Goal: Task Accomplishment & Management: Manage account settings

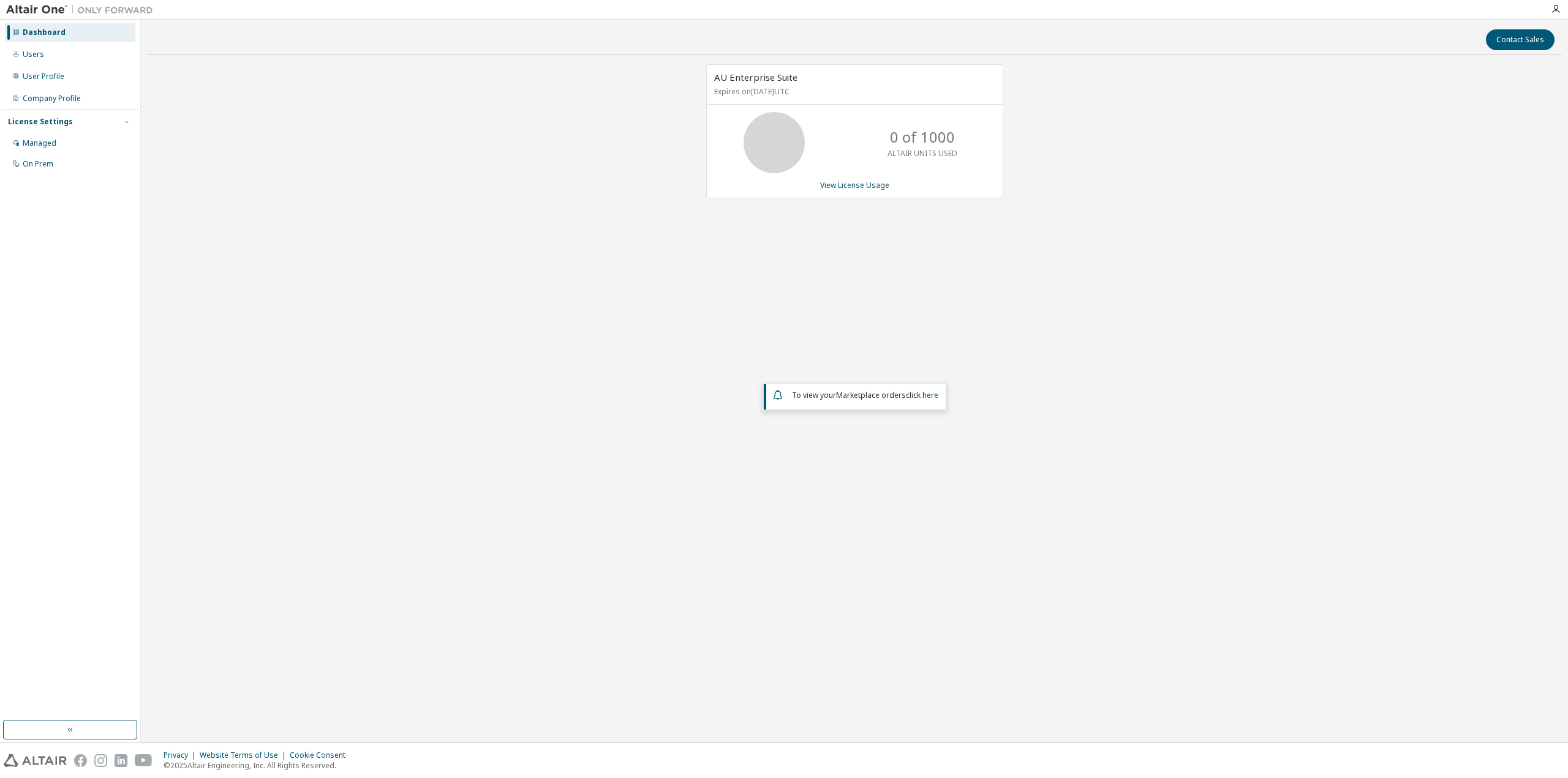
click at [395, 186] on div "AU Enterprise Suite Expires on July 1, 2026 UTC 0 of 1000 ALTAIR UNITS USED Vie…" at bounding box center [854, 317] width 1415 height 506
click at [42, 146] on div "Managed" at bounding box center [39, 143] width 34 height 10
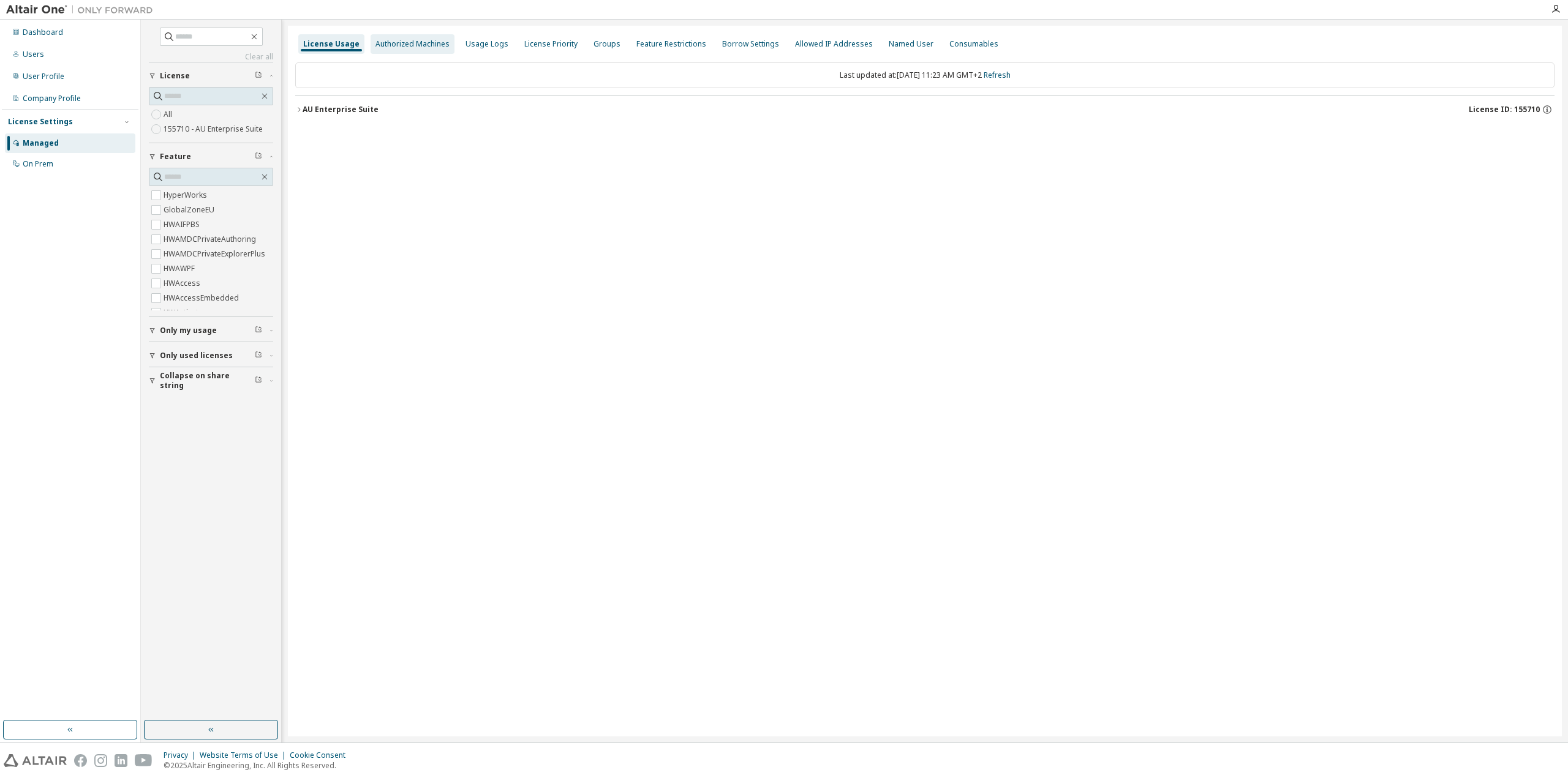
click at [427, 43] on div "Authorized Machines" at bounding box center [412, 44] width 74 height 10
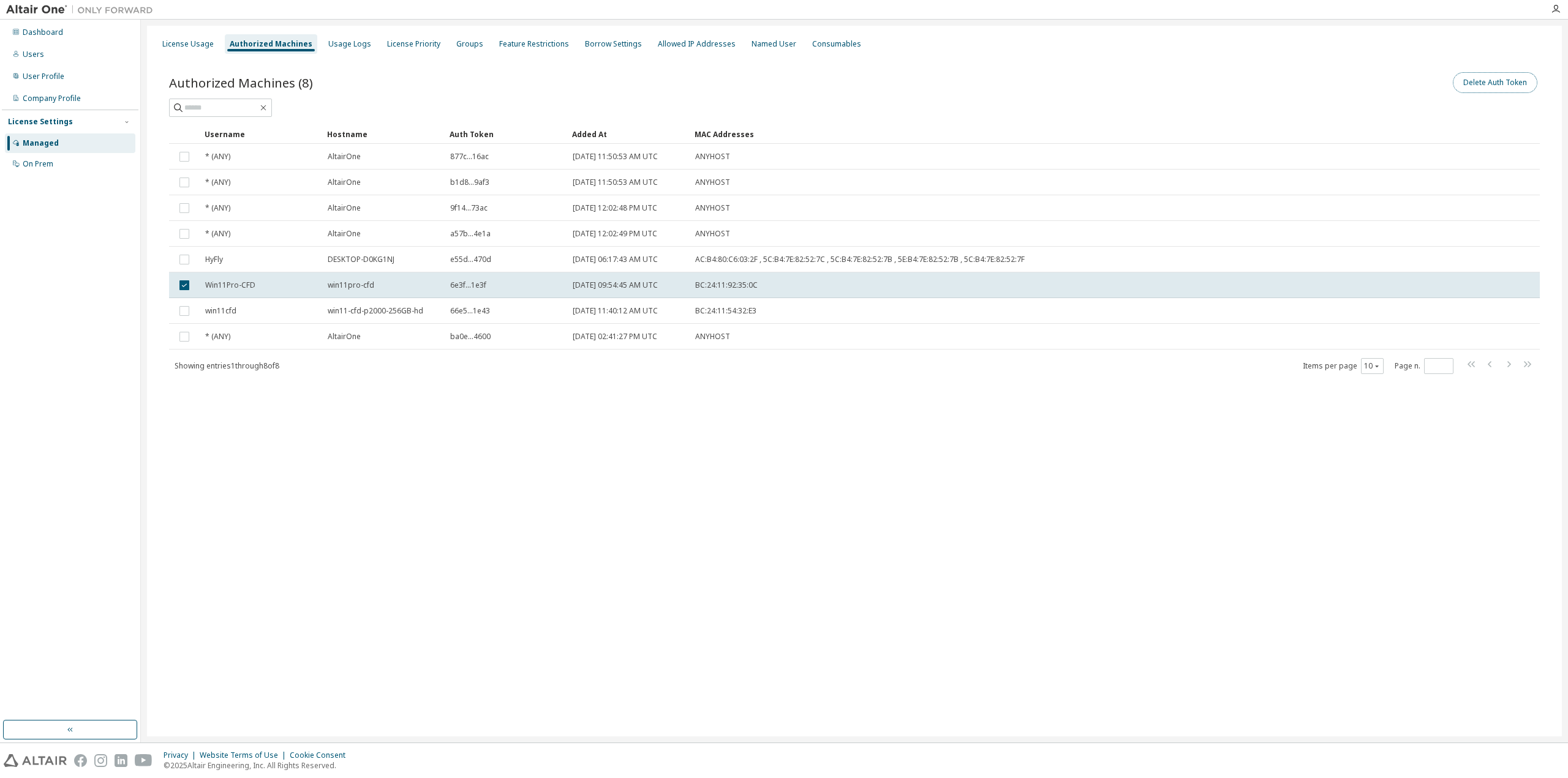
click at [1516, 85] on button "Delete Auth Token" at bounding box center [1494, 82] width 84 height 20
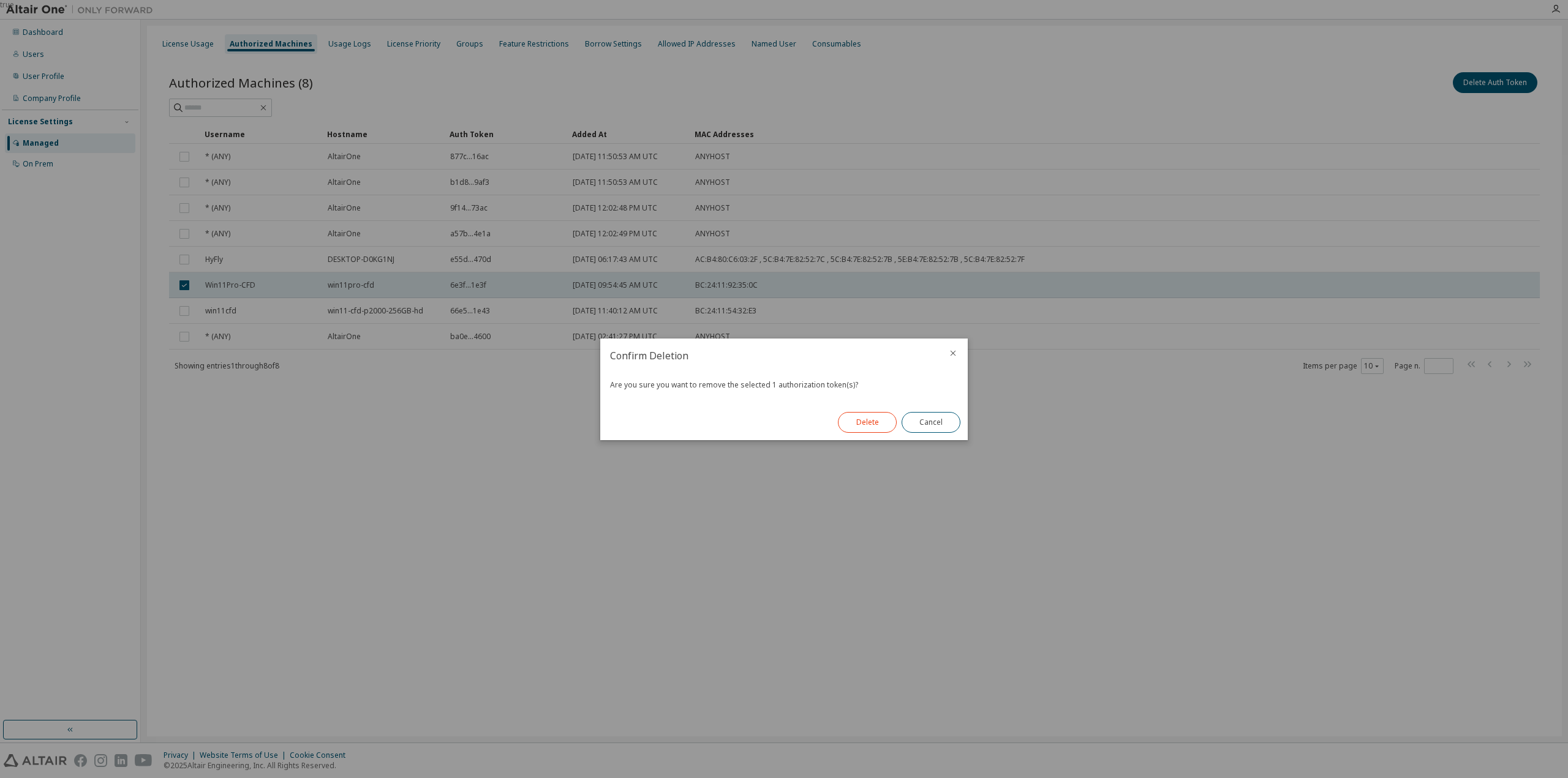
click at [867, 427] on button "Delete" at bounding box center [867, 422] width 59 height 20
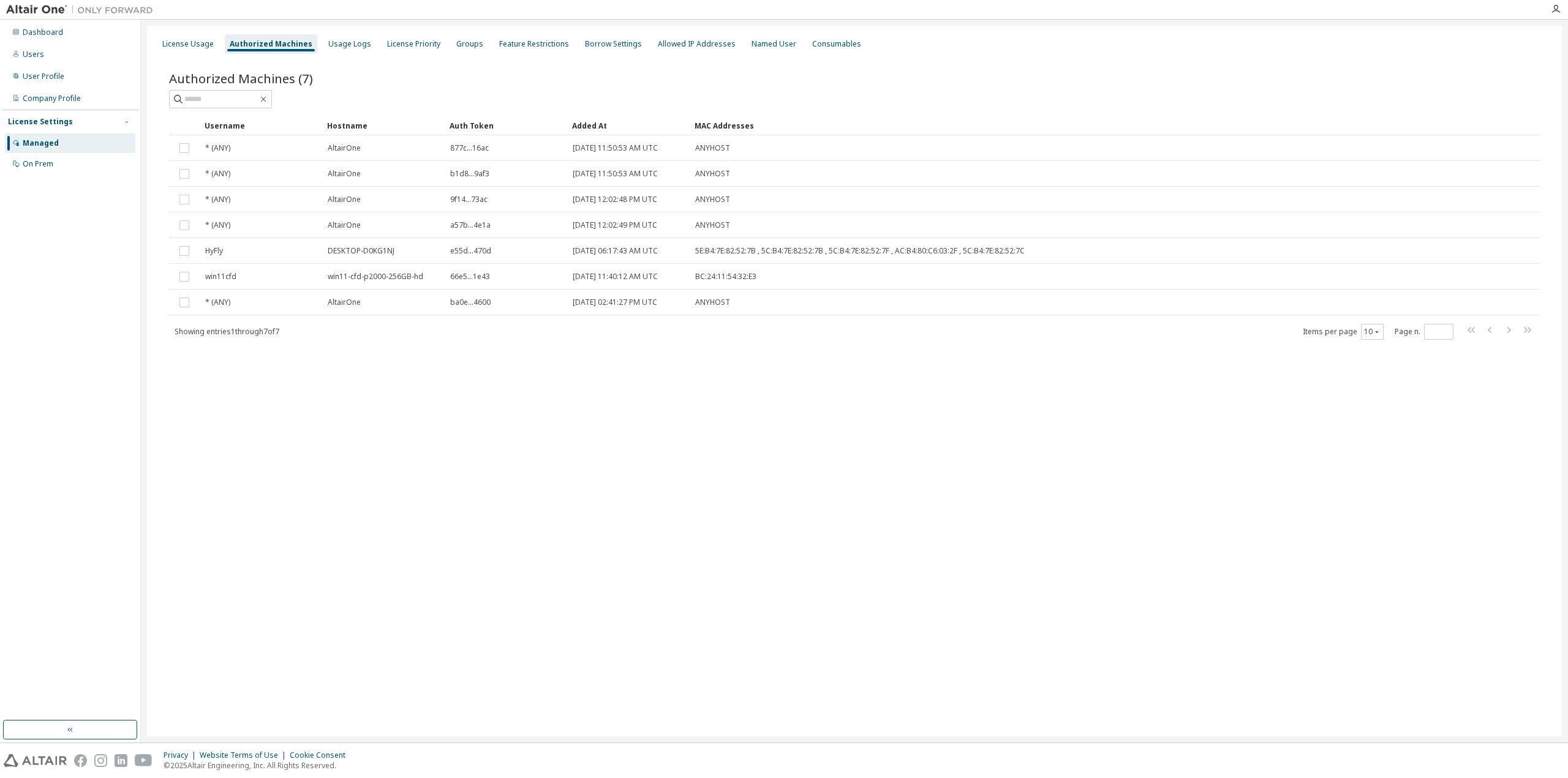
click at [867, 427] on div "License Usage Authorized Machines Usage Logs License Priority Groups Feature Re…" at bounding box center [854, 380] width 1415 height 711
